Goal: Task Accomplishment & Management: Complete application form

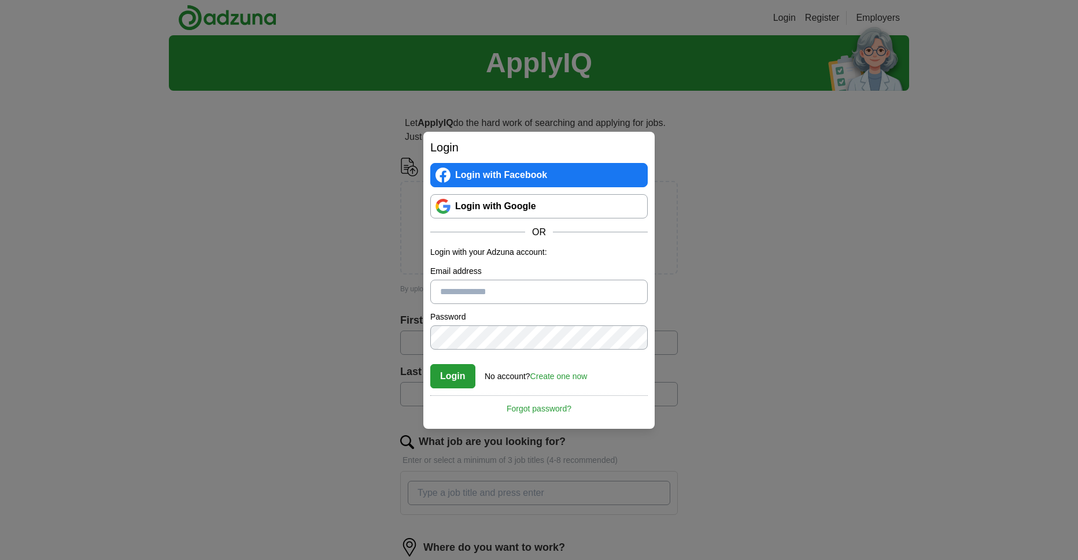
click at [494, 199] on link "Login with Google" at bounding box center [538, 206] width 217 height 24
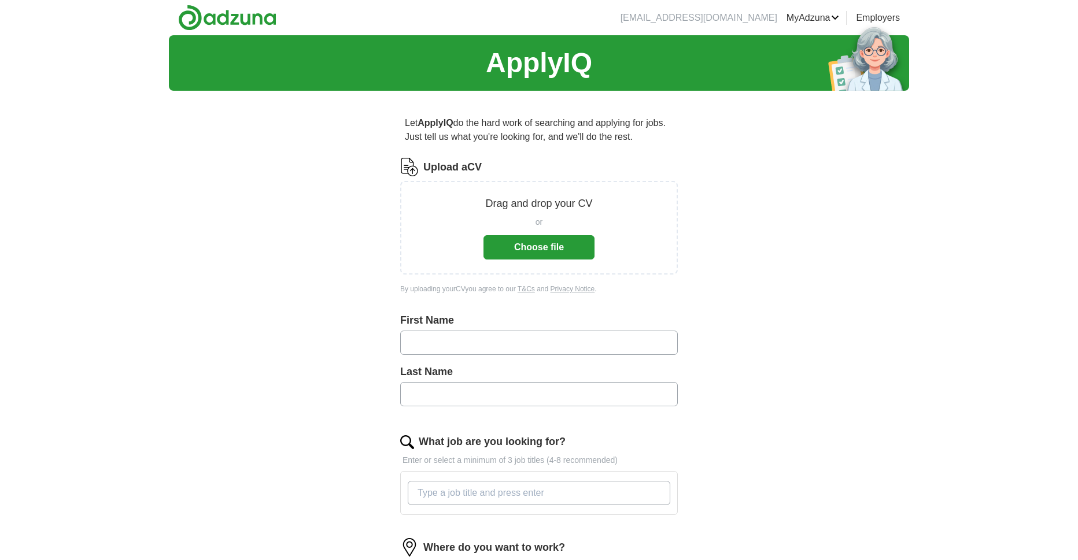
click at [553, 250] on button "Choose file" at bounding box center [538, 247] width 111 height 24
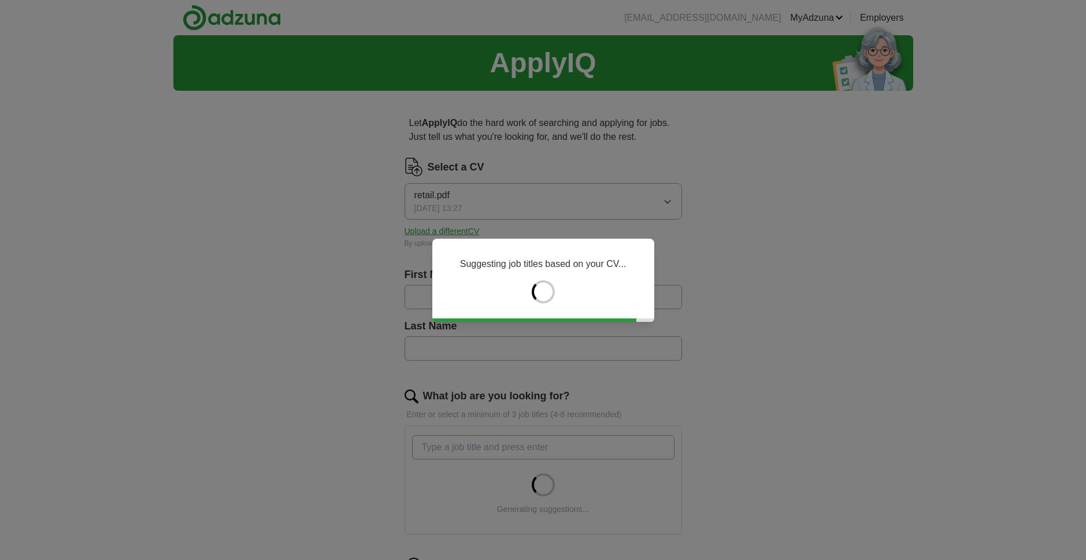
type input "*****"
type input "******"
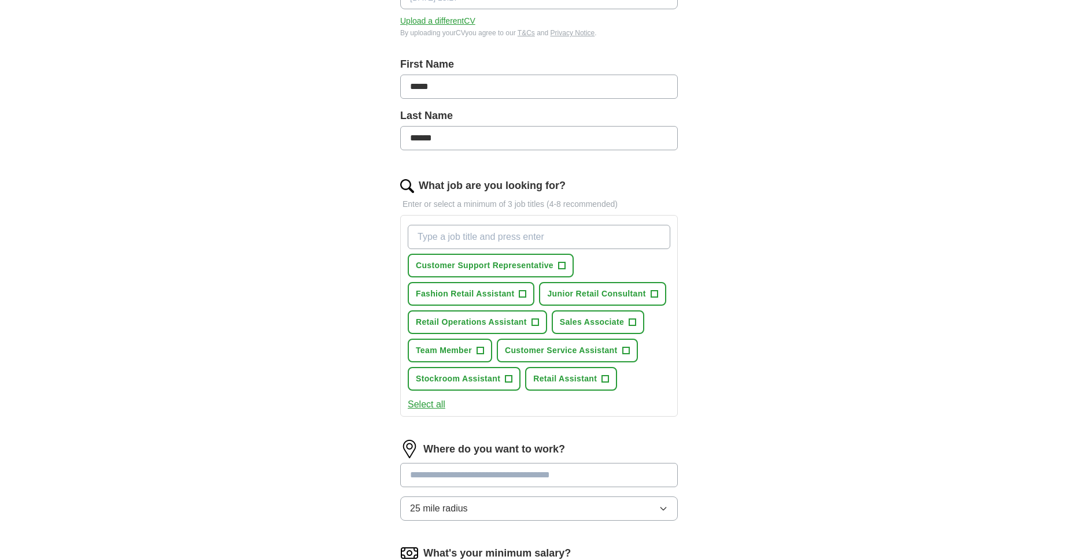
scroll to position [212, 0]
click at [526, 226] on input "What job are you looking for?" at bounding box center [539, 235] width 262 height 24
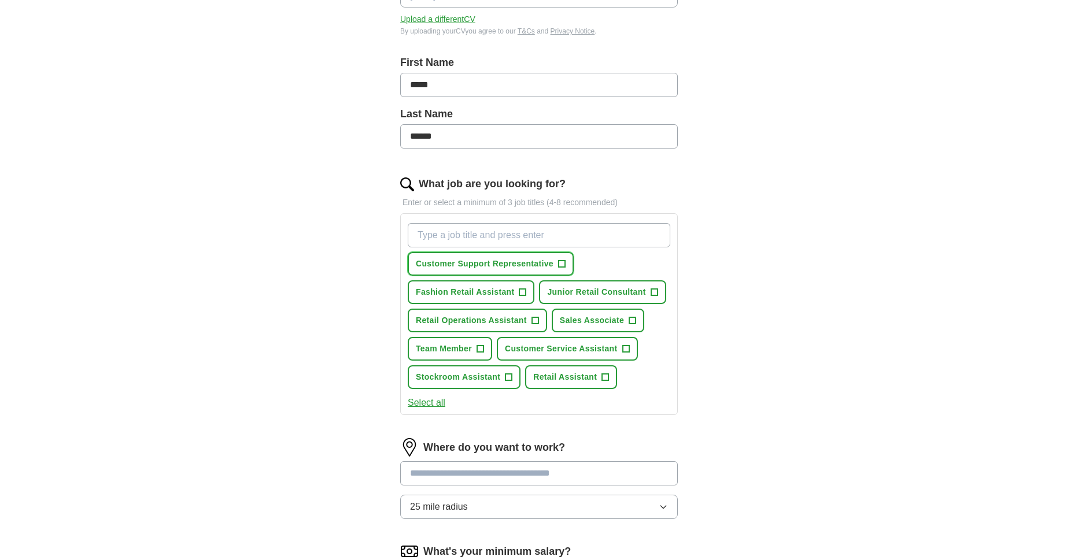
click at [520, 262] on span "Customer Support Representative" at bounding box center [485, 264] width 138 height 12
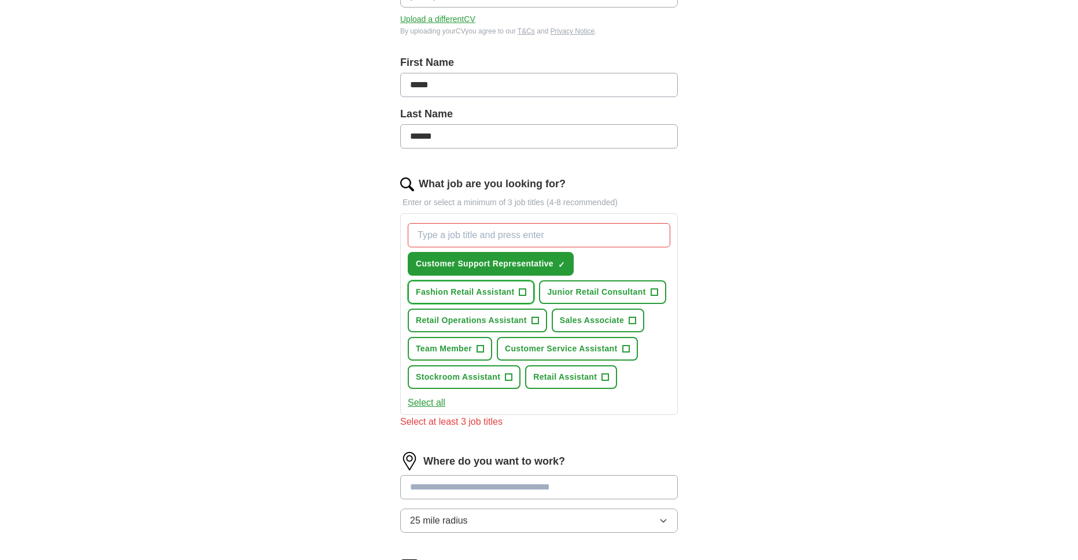
click at [518, 284] on button "Fashion Retail Assistant +" at bounding box center [471, 292] width 127 height 24
click at [608, 289] on span "Junior Retail Consultant" at bounding box center [596, 292] width 98 height 12
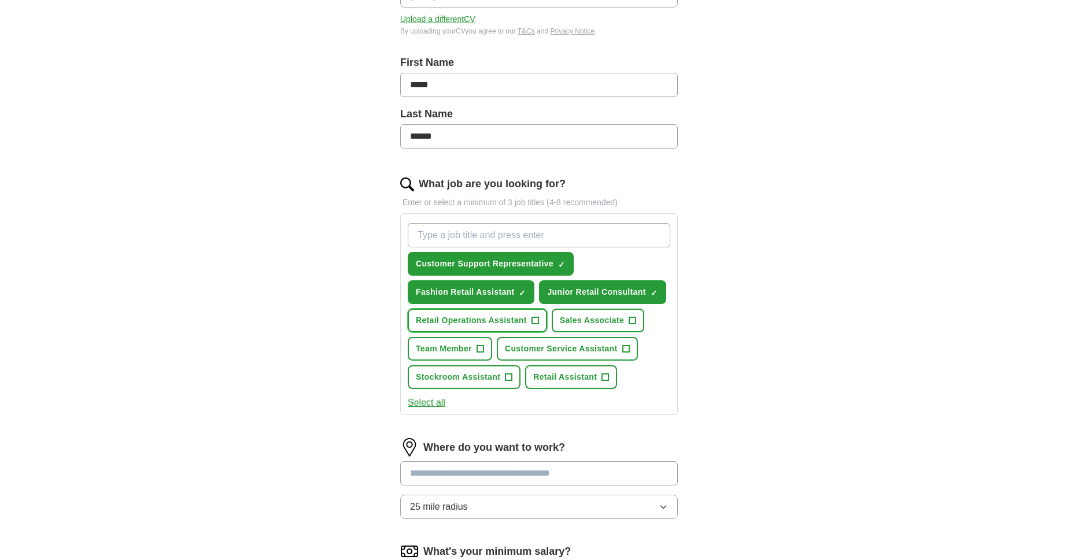
click at [523, 315] on span "Retail Operations Assistant" at bounding box center [471, 321] width 111 height 12
click at [578, 316] on span "Sales Associate" at bounding box center [592, 321] width 64 height 12
click at [473, 341] on button "Team Member +" at bounding box center [450, 349] width 84 height 24
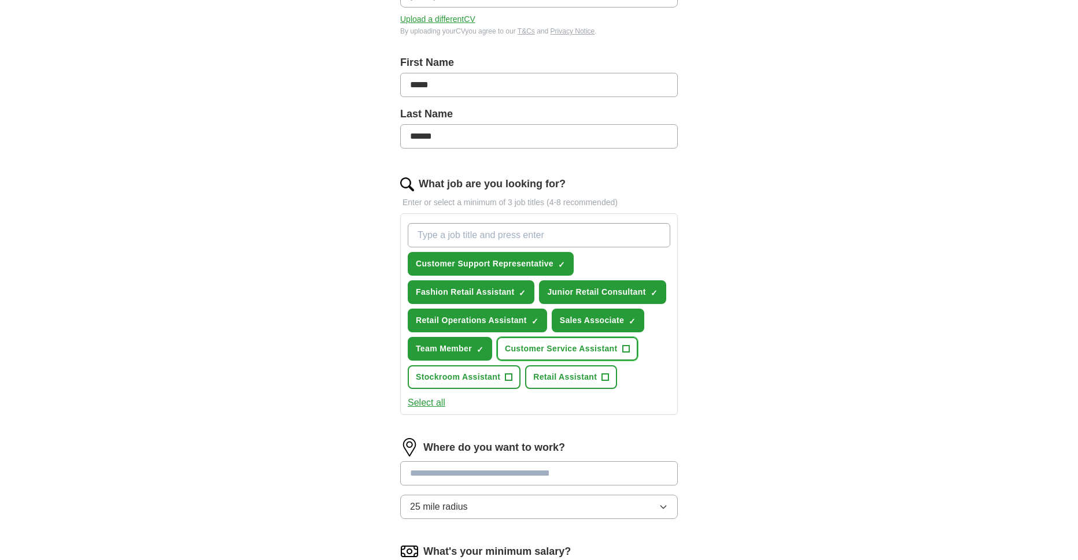
click at [547, 343] on span "Customer Service Assistant" at bounding box center [561, 349] width 113 height 12
drag, startPoint x: 481, startPoint y: 372, endPoint x: 553, endPoint y: 374, distance: 72.3
click at [486, 372] on span "Stockroom Assistant" at bounding box center [458, 377] width 84 height 12
click at [558, 374] on span "Retail Assistant" at bounding box center [565, 377] width 64 height 12
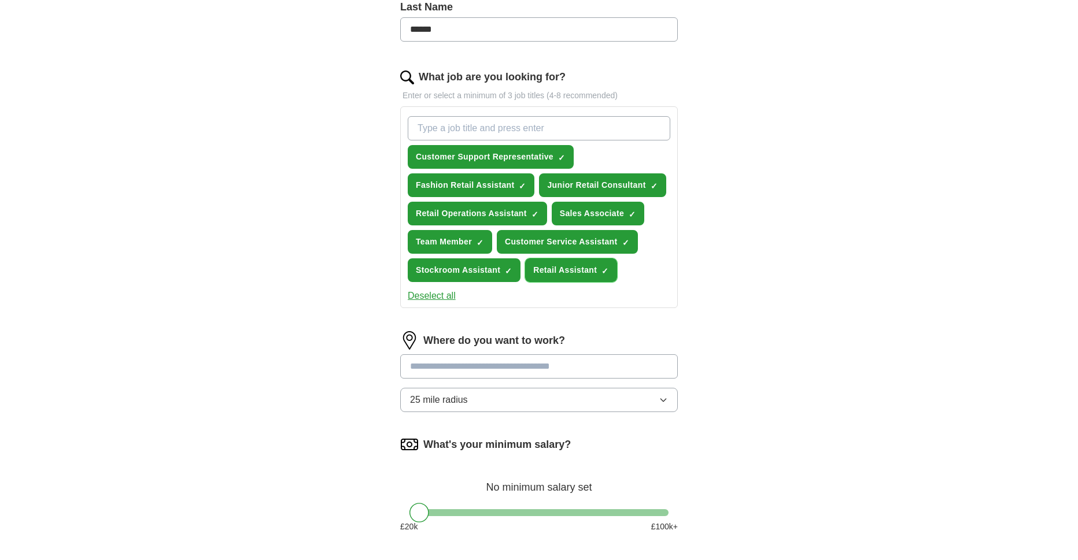
scroll to position [328, 0]
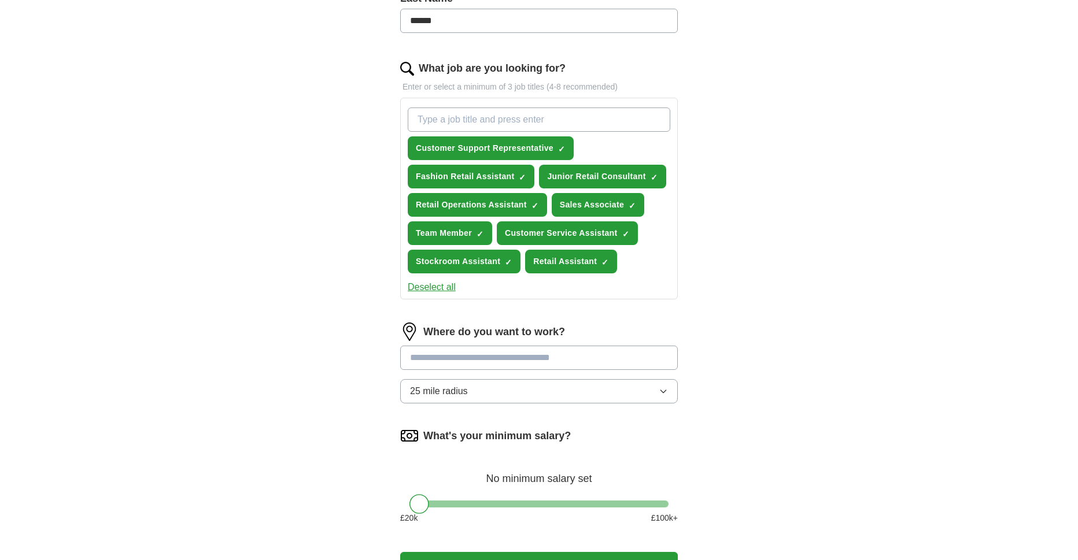
click at [490, 357] on input at bounding box center [539, 358] width 278 height 24
type input "**"
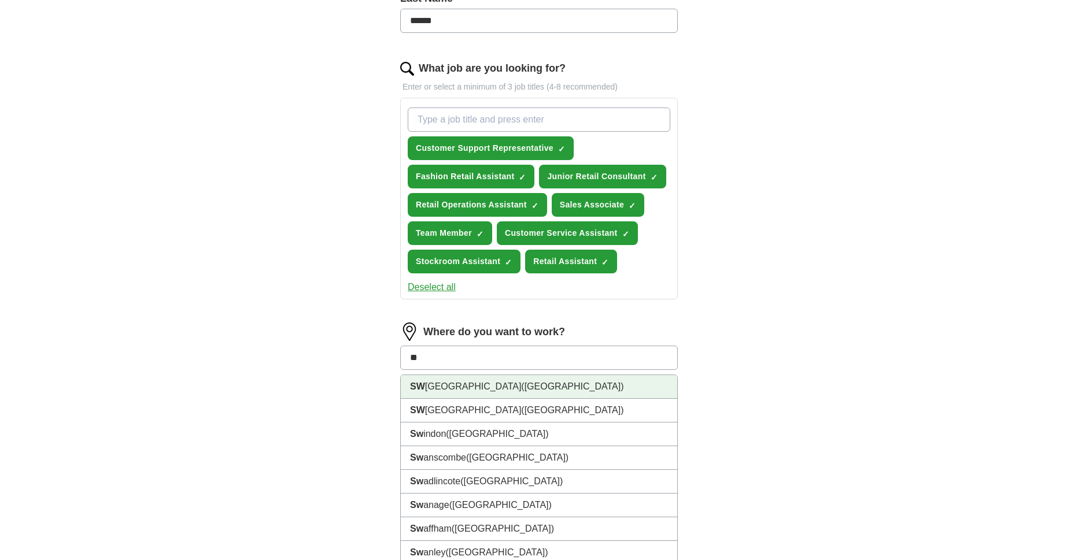
click at [504, 388] on li "SW [GEOGRAPHIC_DATA] ([GEOGRAPHIC_DATA])" at bounding box center [539, 387] width 276 height 24
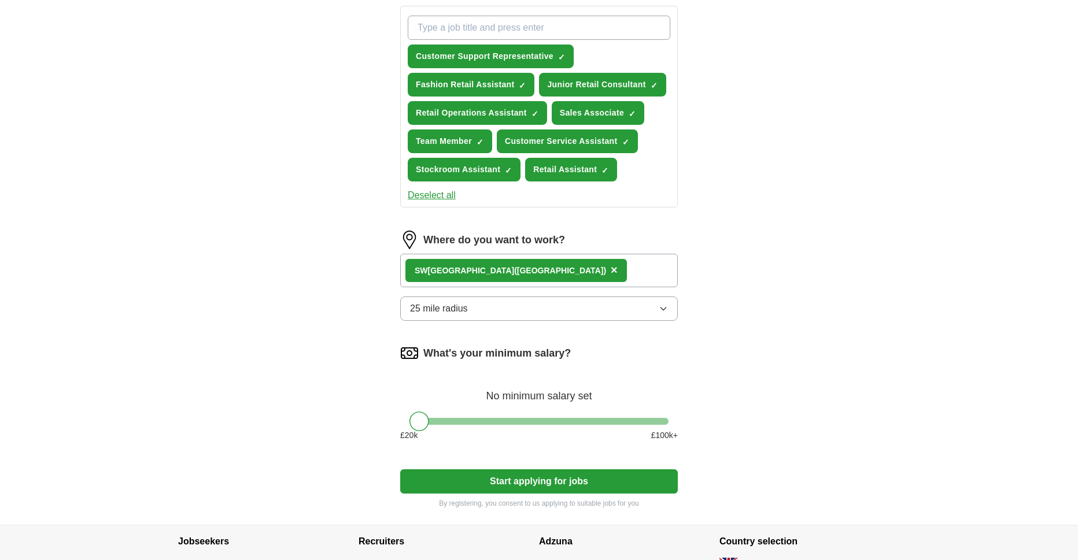
scroll to position [424, 0]
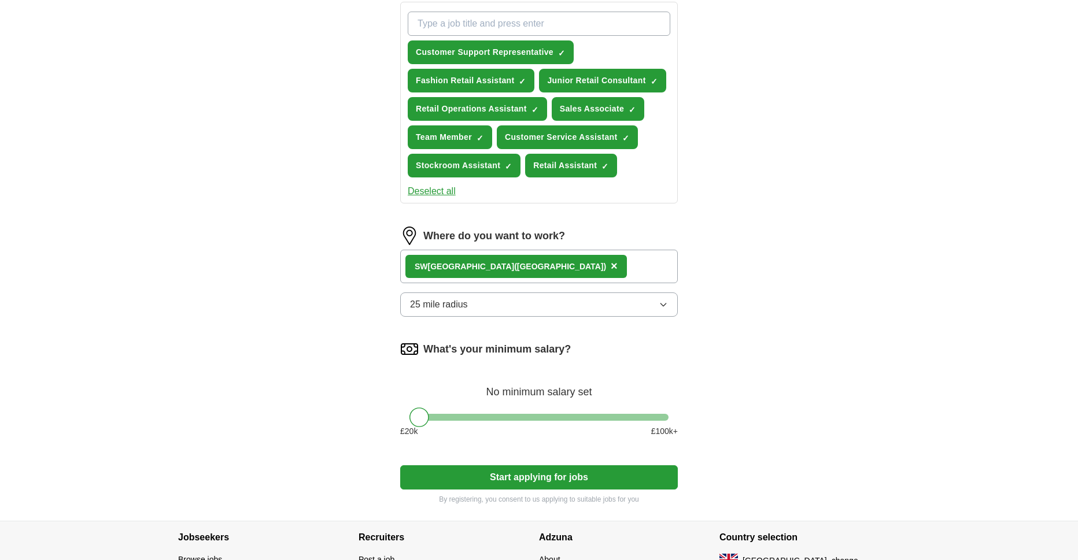
click at [455, 311] on span "25 mile radius" at bounding box center [439, 305] width 58 height 14
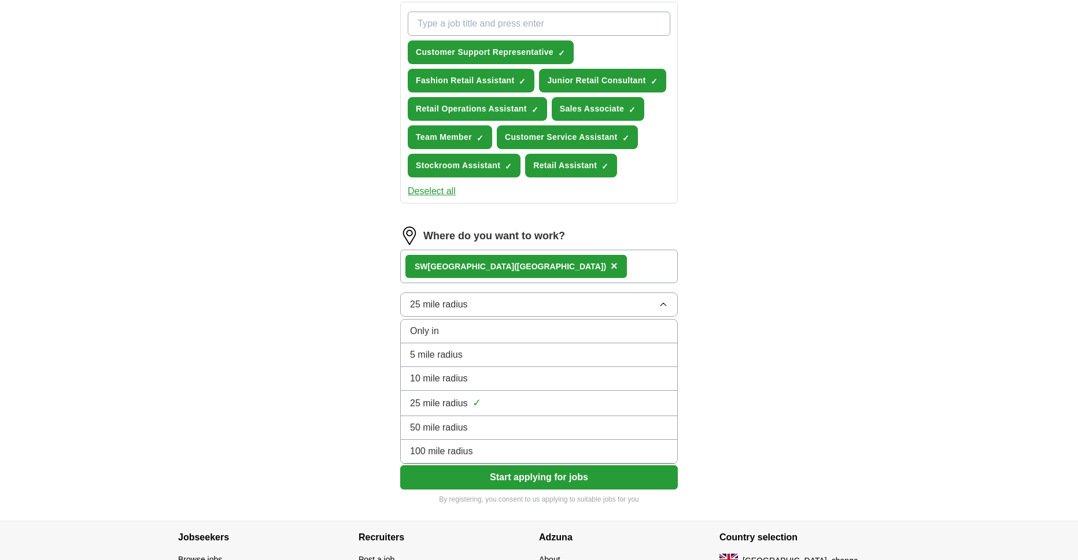
click at [456, 309] on span "25 mile radius" at bounding box center [439, 305] width 58 height 14
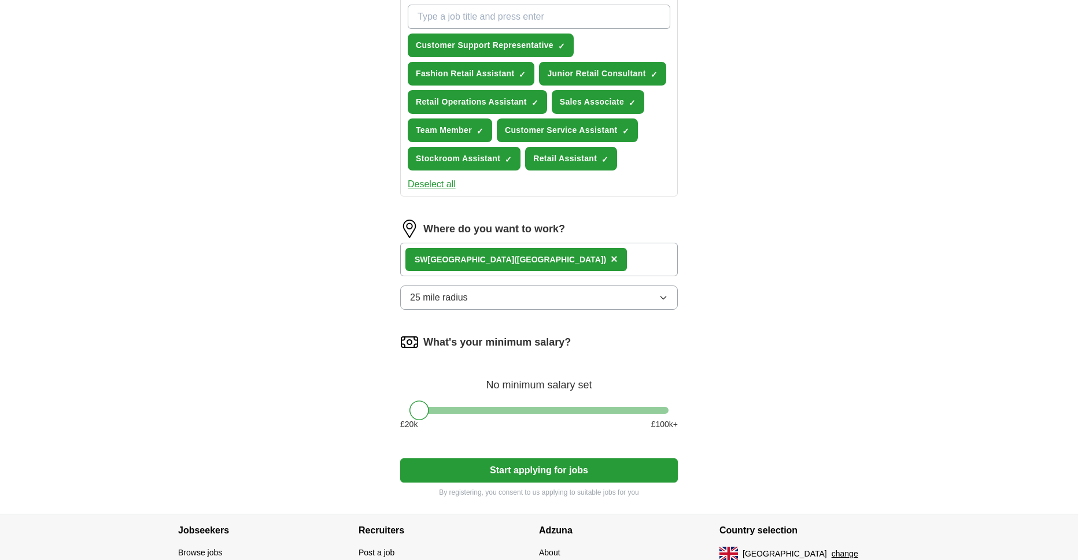
scroll to position [463, 0]
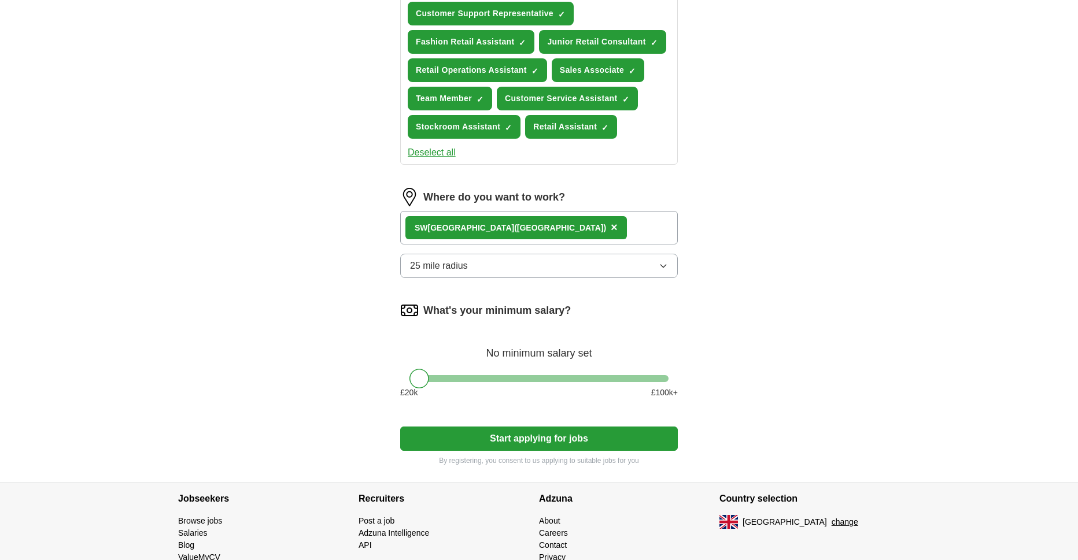
click at [477, 432] on button "Start applying for jobs" at bounding box center [539, 439] width 278 height 24
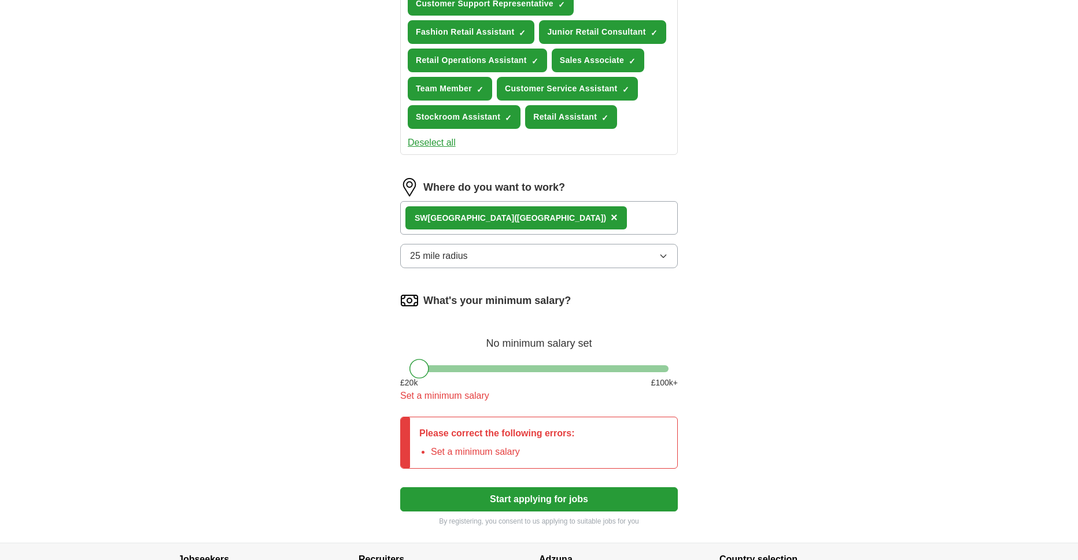
scroll to position [482, 0]
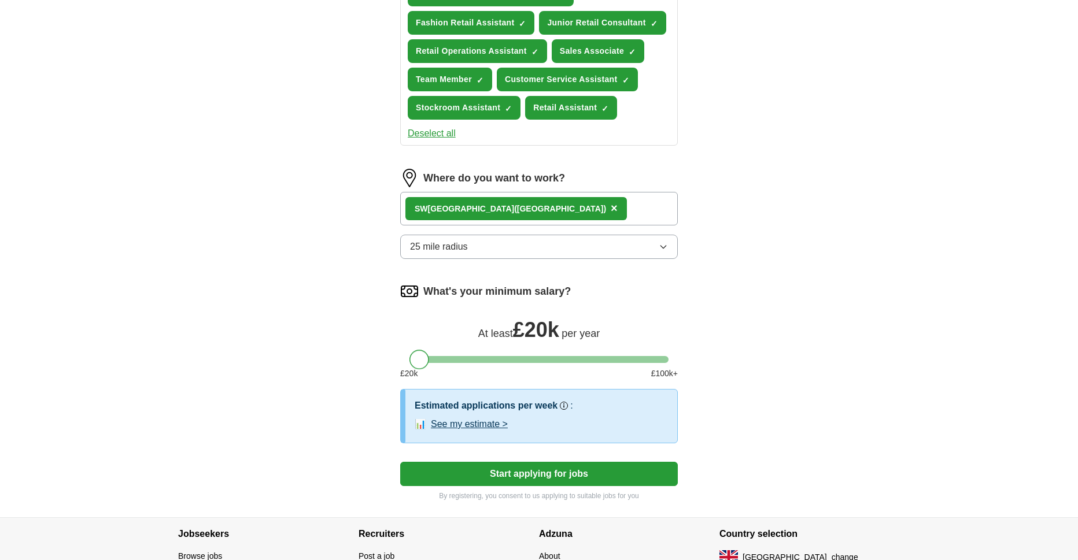
drag, startPoint x: 423, startPoint y: 363, endPoint x: 263, endPoint y: 385, distance: 161.6
click at [263, 385] on div "ApplyIQ Let ApplyIQ do the hard work of searching and applying for jobs. Just t…" at bounding box center [539, 36] width 740 height 964
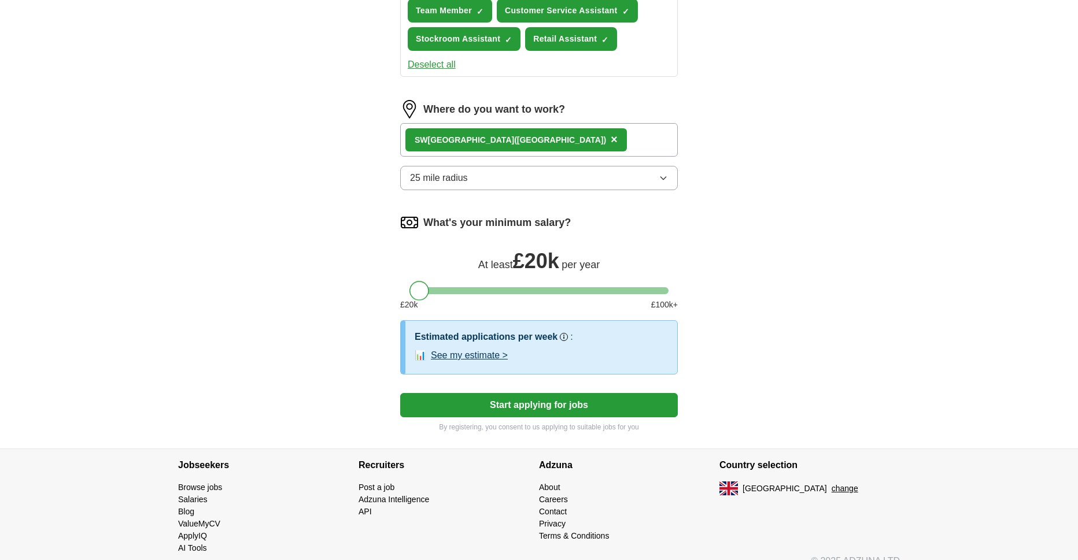
scroll to position [559, 0]
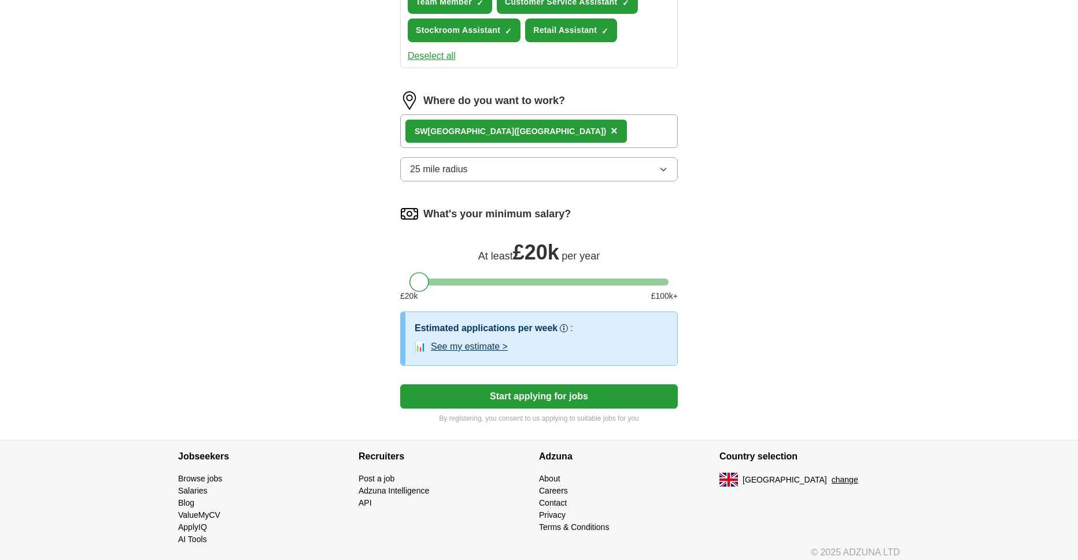
click at [480, 389] on button "Start applying for jobs" at bounding box center [539, 396] width 278 height 24
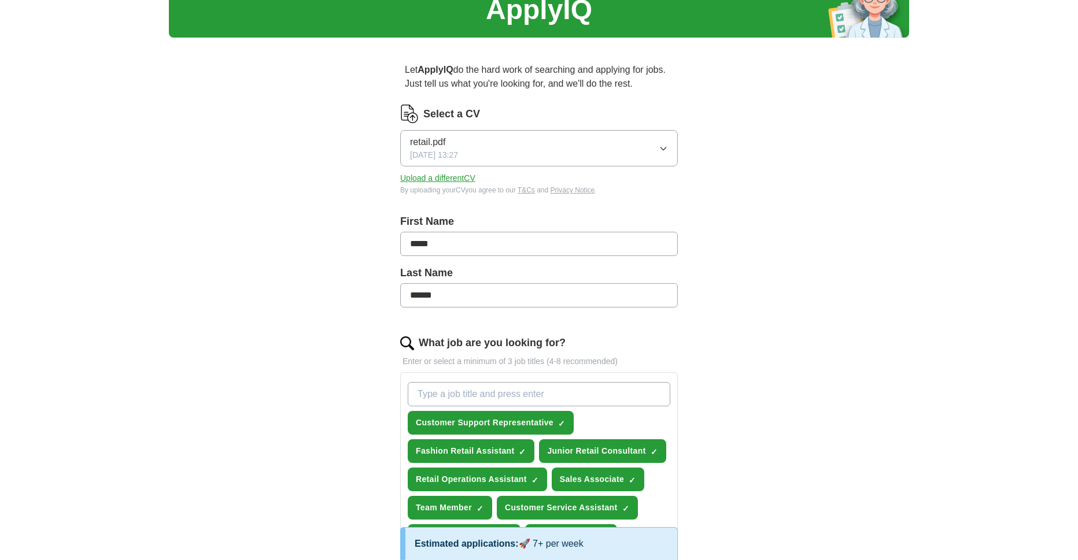
select select "**"
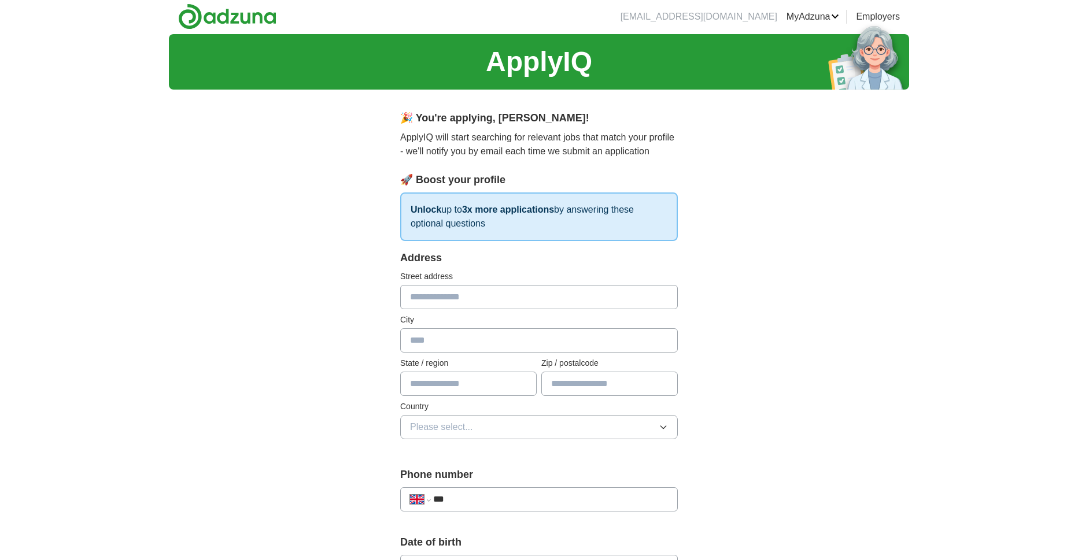
scroll to position [0, 0]
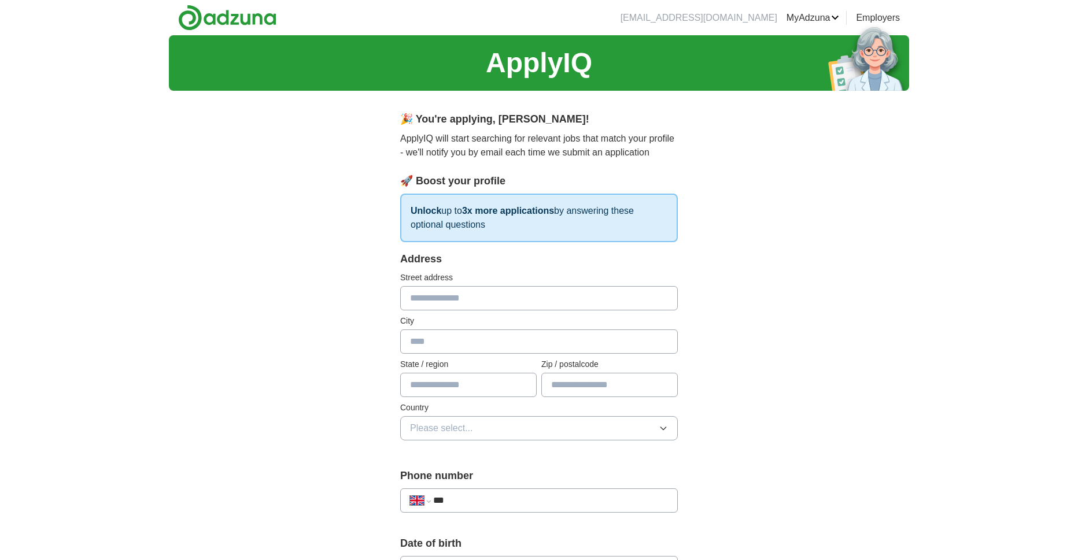
click at [439, 304] on input "text" at bounding box center [539, 298] width 278 height 24
type input "**********"
type input "******"
type input "*********"
type input "*******"
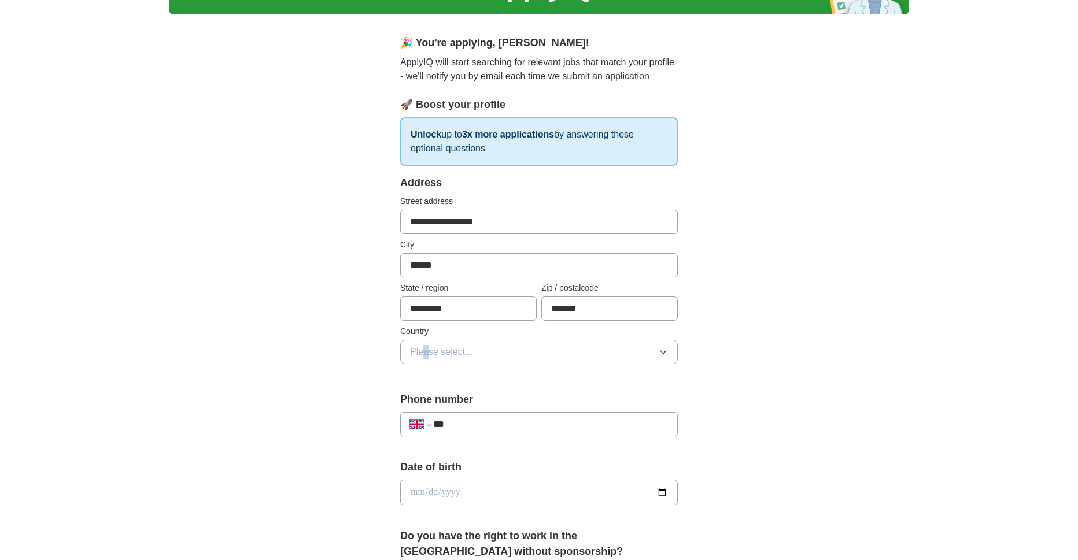
scroll to position [77, 0]
click at [426, 373] on div "**********" at bounding box center [539, 276] width 278 height 203
click at [429, 358] on button "Please select..." at bounding box center [539, 351] width 278 height 24
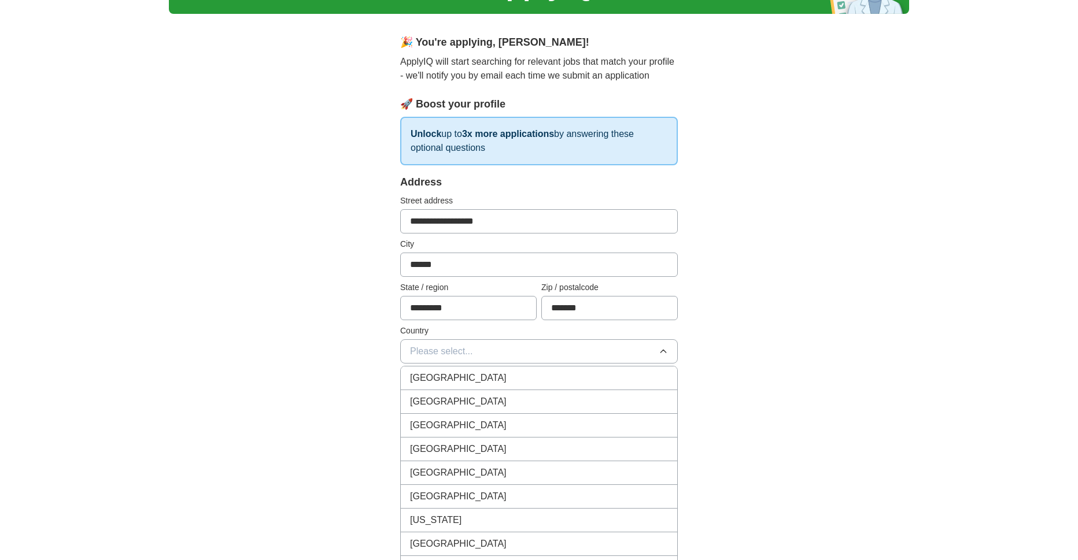
click at [452, 378] on span "[GEOGRAPHIC_DATA]" at bounding box center [458, 378] width 97 height 14
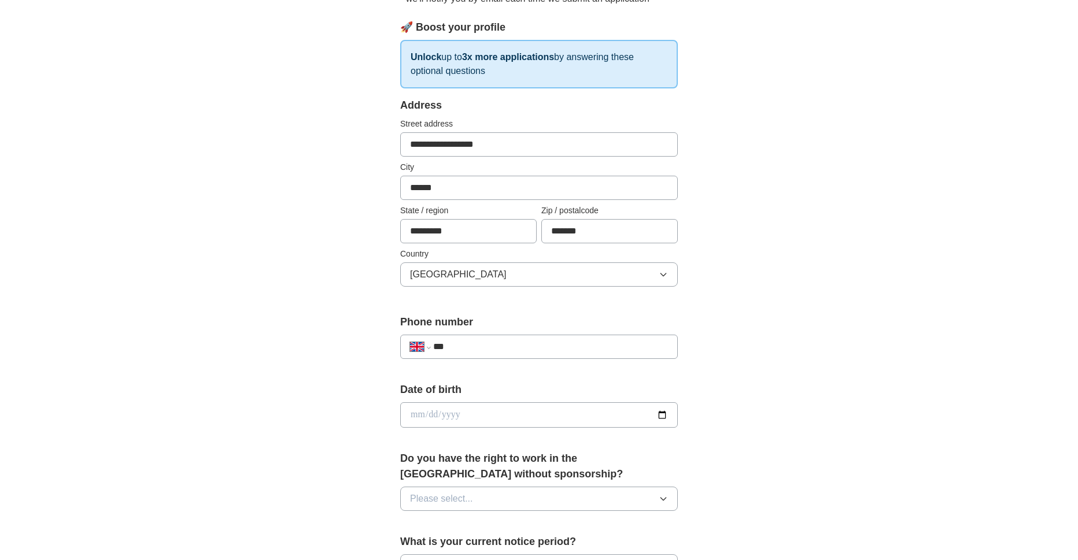
scroll to position [154, 0]
click at [487, 350] on input "***" at bounding box center [550, 346] width 235 height 14
type input "**********"
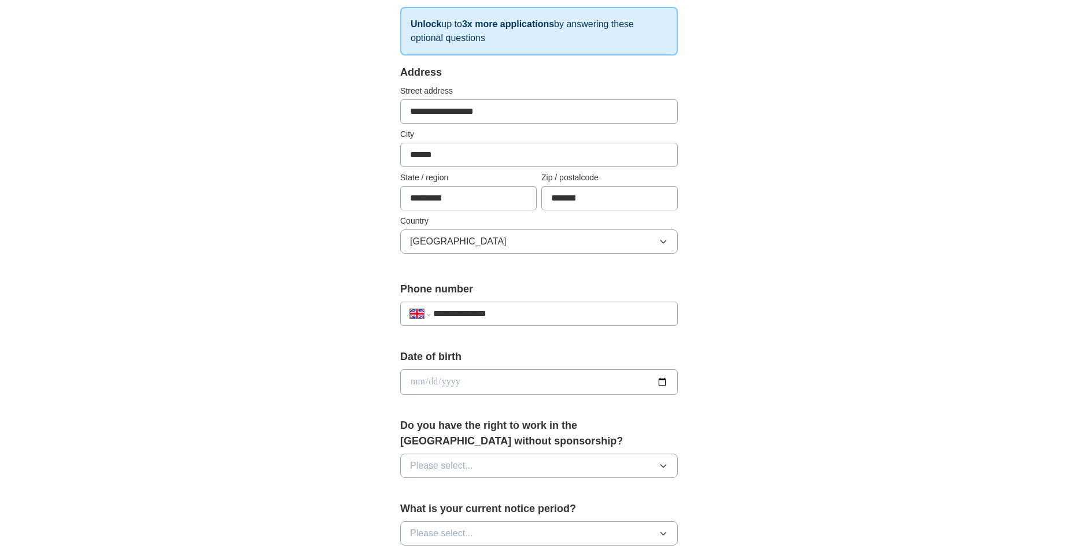
scroll to position [193, 0]
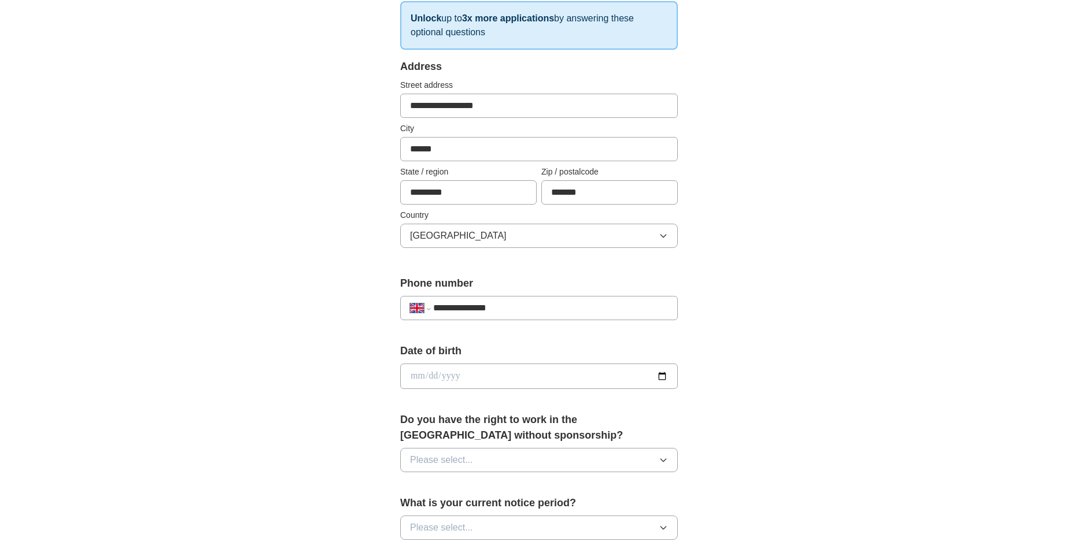
click at [478, 373] on input "date" at bounding box center [539, 376] width 278 height 25
type input "**********"
click at [502, 413] on label "Do you have the right to work in the [GEOGRAPHIC_DATA] without sponsorship?" at bounding box center [539, 427] width 278 height 31
click at [500, 442] on label "Do you have the right to work in the [GEOGRAPHIC_DATA] without sponsorship?" at bounding box center [539, 427] width 278 height 31
click at [500, 452] on button "Please select..." at bounding box center [539, 460] width 278 height 24
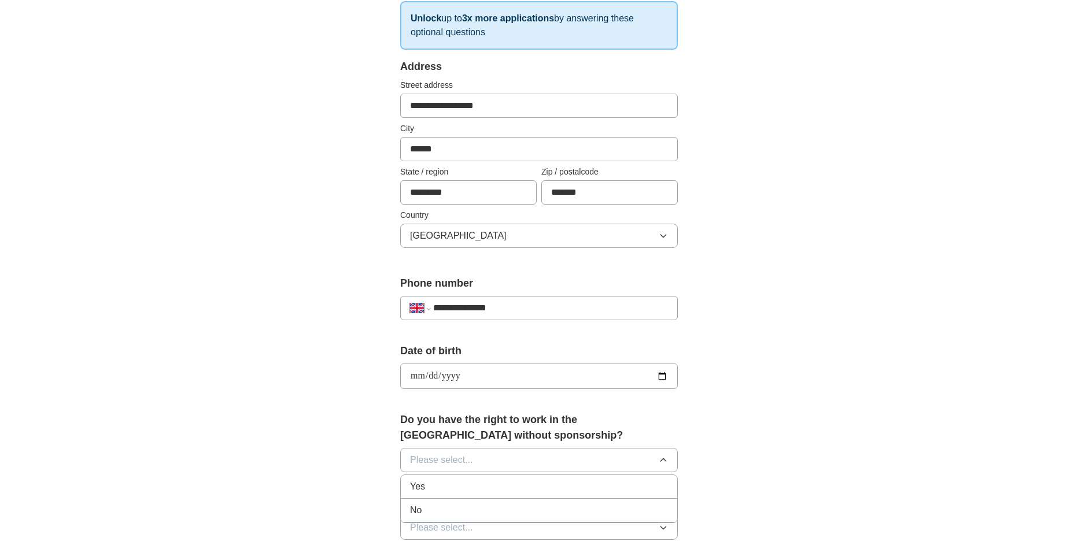
click at [469, 491] on div "Yes" at bounding box center [539, 487] width 258 height 14
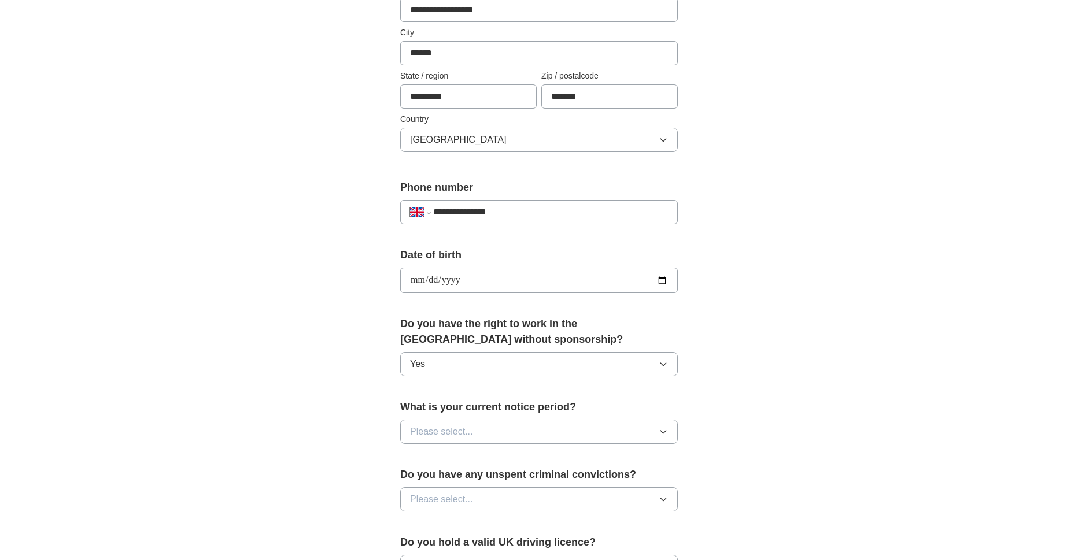
scroll to position [289, 0]
click at [416, 438] on span "Please select..." at bounding box center [441, 431] width 63 height 14
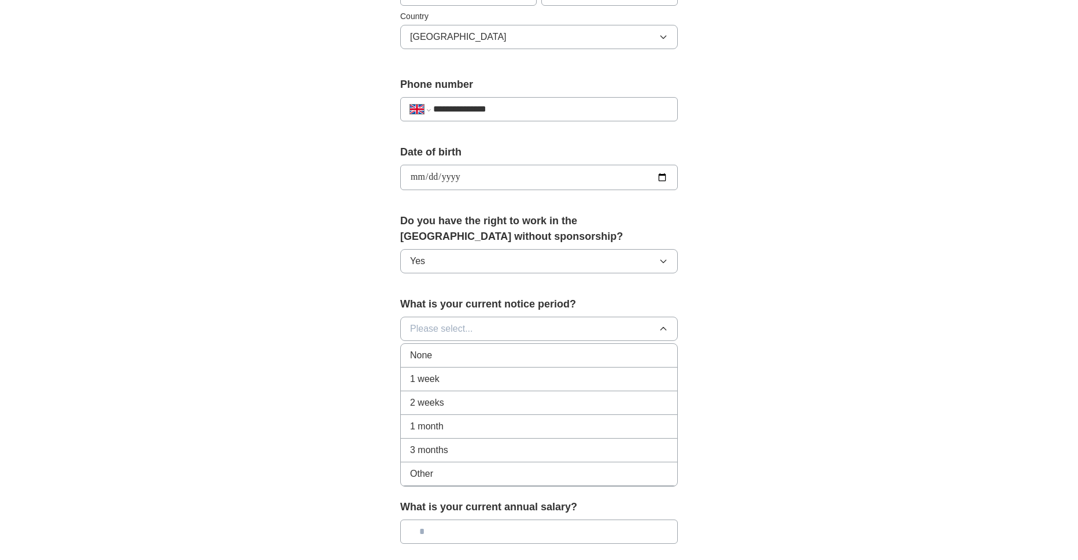
scroll to position [424, 0]
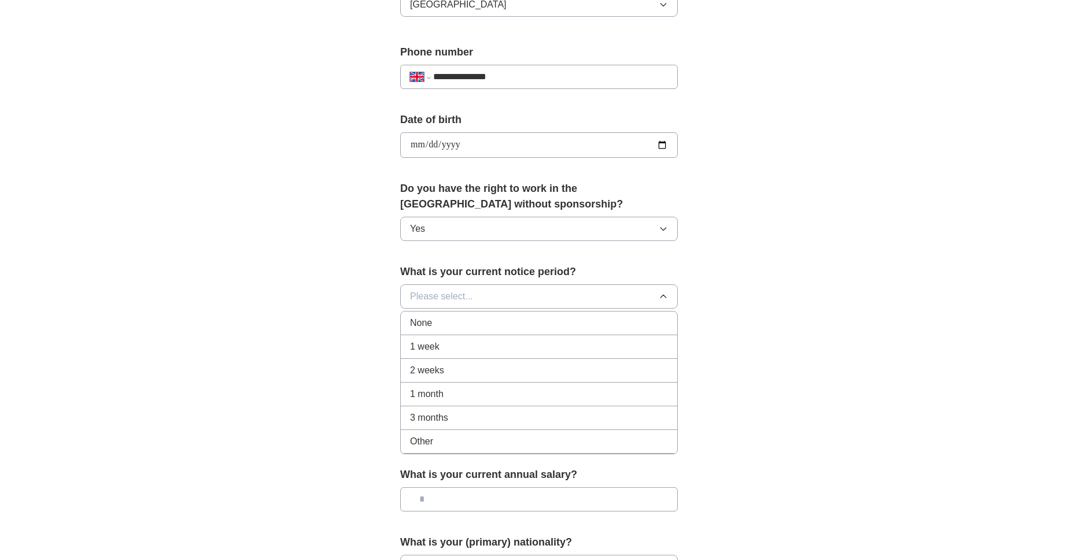
click at [437, 329] on div "None" at bounding box center [539, 323] width 258 height 14
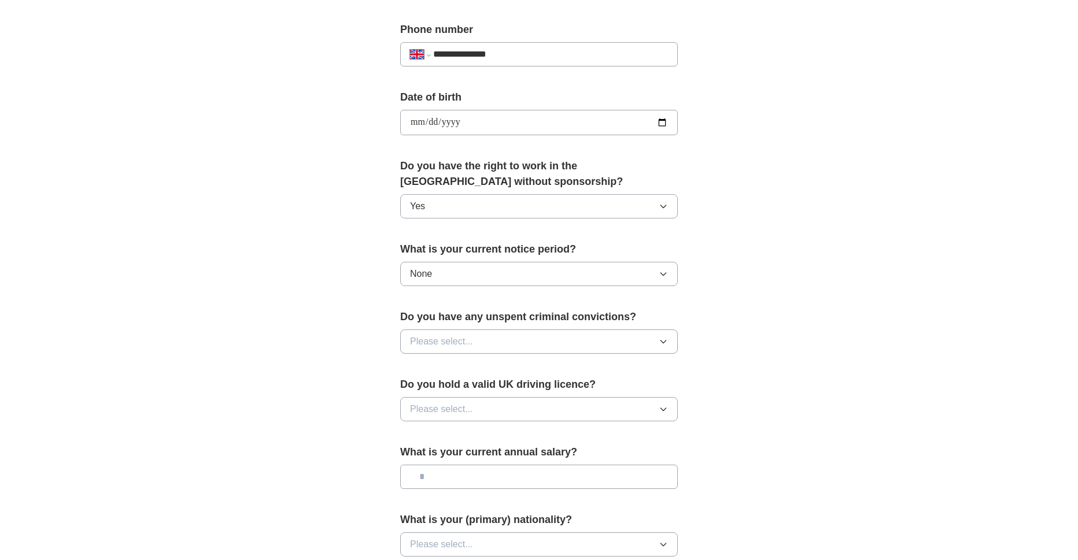
scroll to position [463, 0]
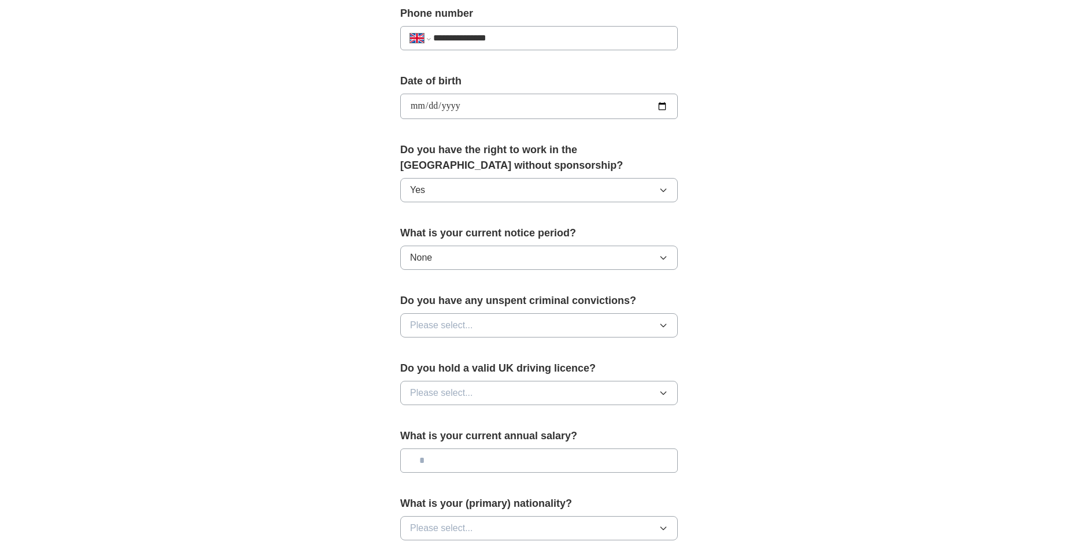
click at [442, 325] on span "Please select..." at bounding box center [441, 326] width 63 height 14
click at [442, 371] on div "No" at bounding box center [539, 376] width 258 height 14
click at [442, 394] on span "Please select..." at bounding box center [441, 393] width 63 height 14
click at [463, 432] on li "No" at bounding box center [539, 444] width 276 height 24
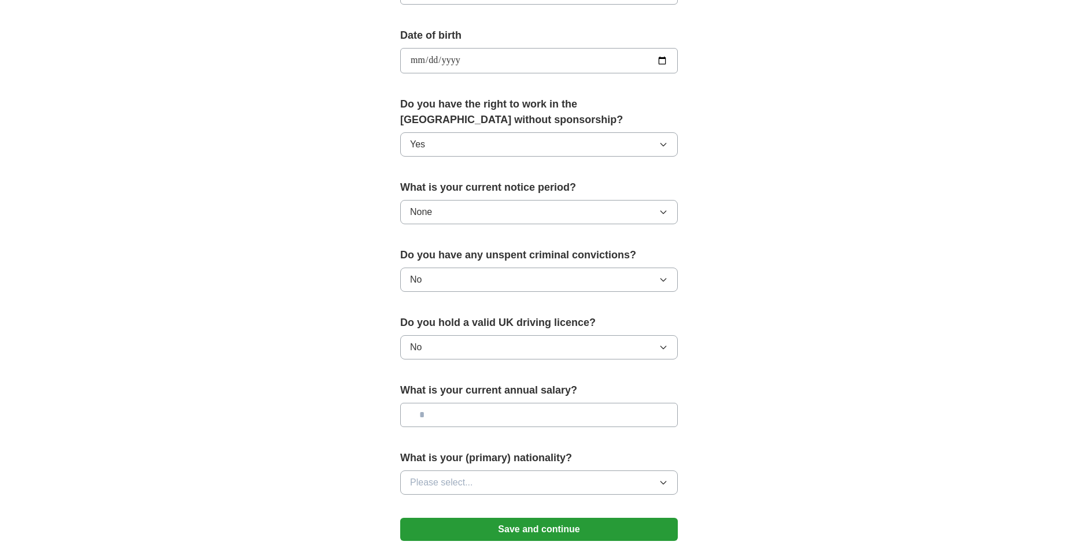
scroll to position [559, 0]
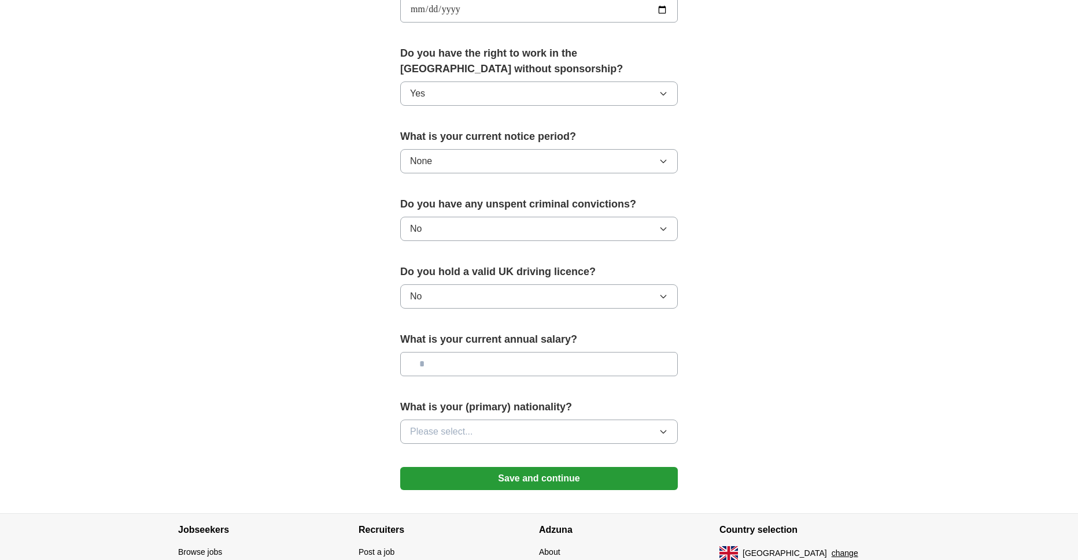
click at [447, 362] on input "text" at bounding box center [539, 364] width 278 height 24
type input "**"
click at [433, 429] on span "Please select..." at bounding box center [441, 432] width 63 height 14
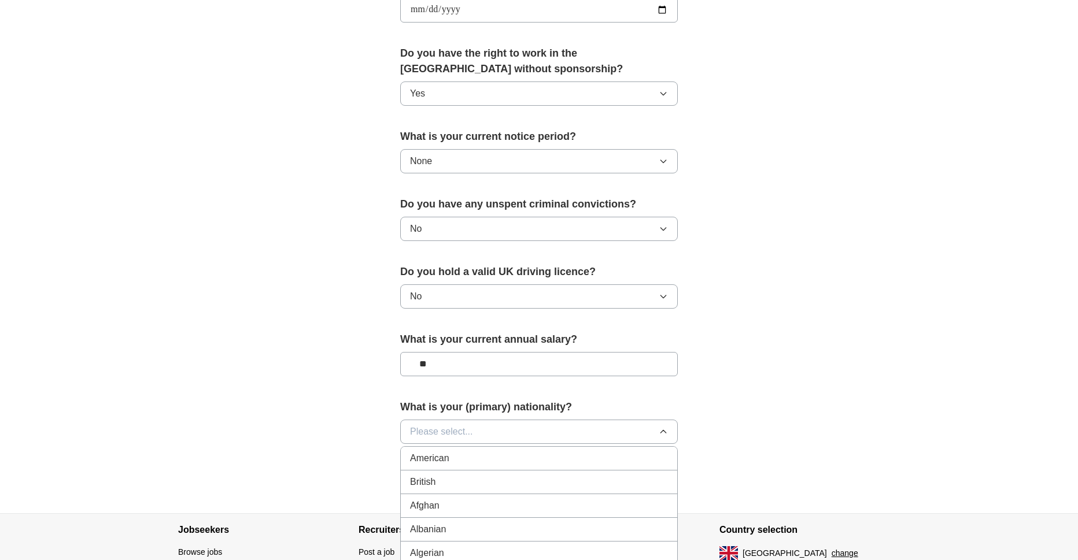
click at [450, 479] on div "British" at bounding box center [539, 482] width 258 height 14
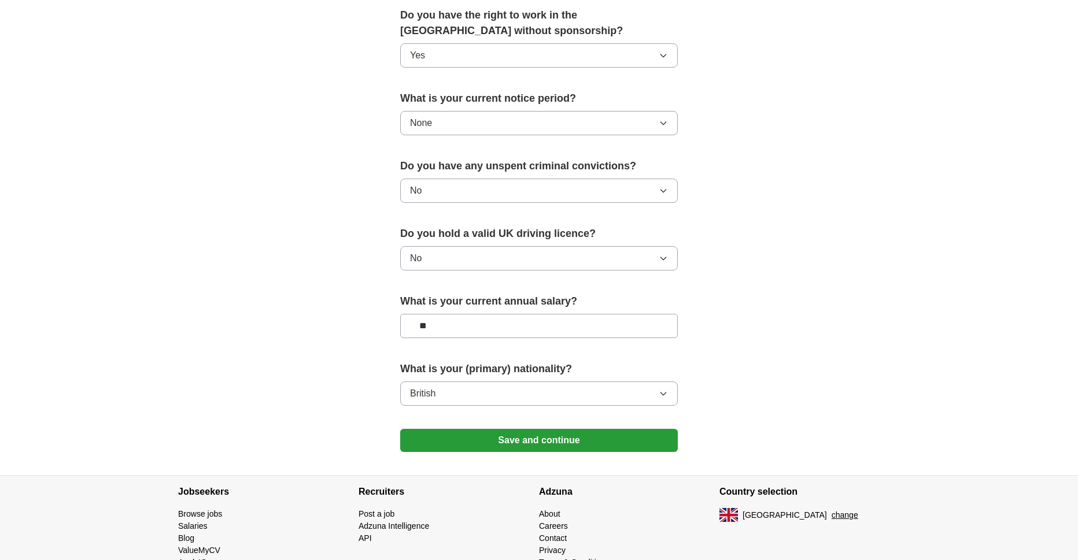
click at [439, 398] on button "British" at bounding box center [539, 394] width 278 height 24
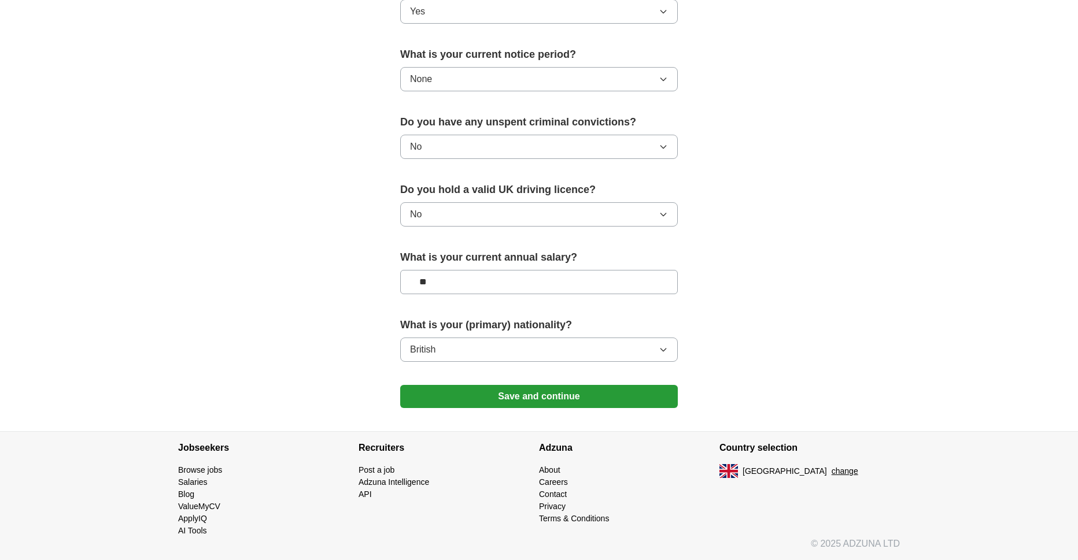
click at [464, 391] on button "Save and continue" at bounding box center [539, 396] width 278 height 23
